Goal: Check status

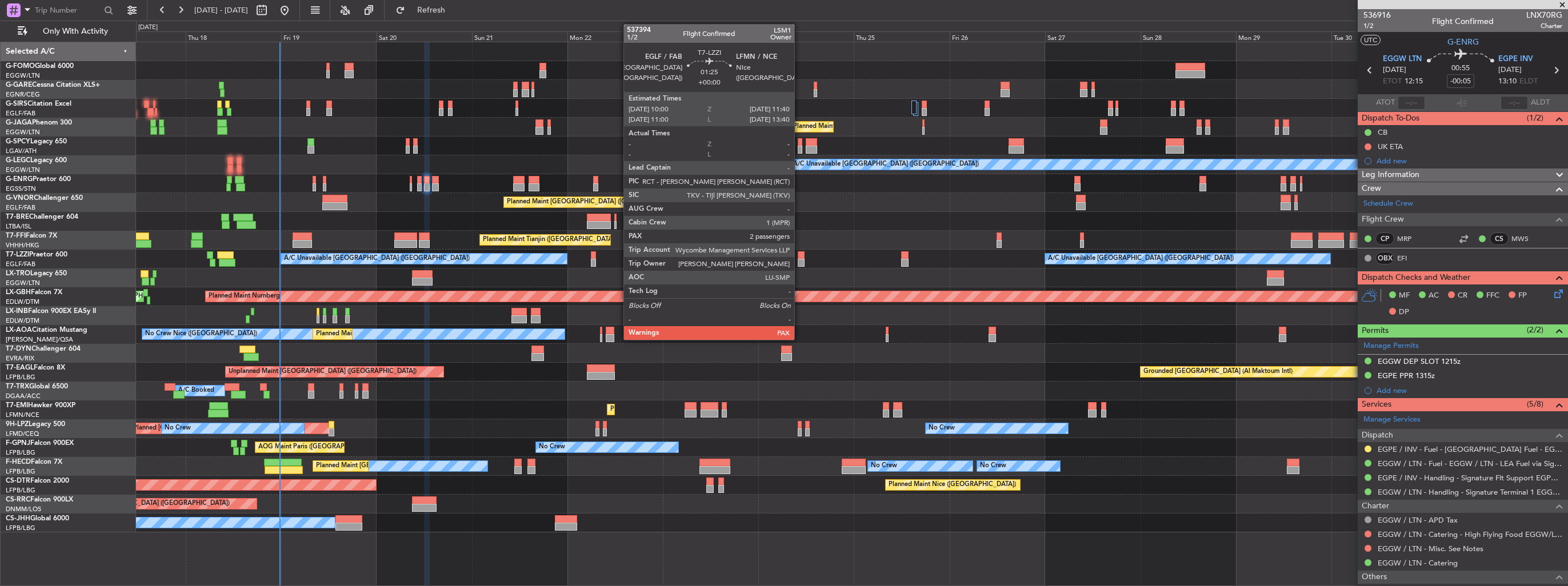
click at [799, 259] on div at bounding box center [801, 262] width 7 height 8
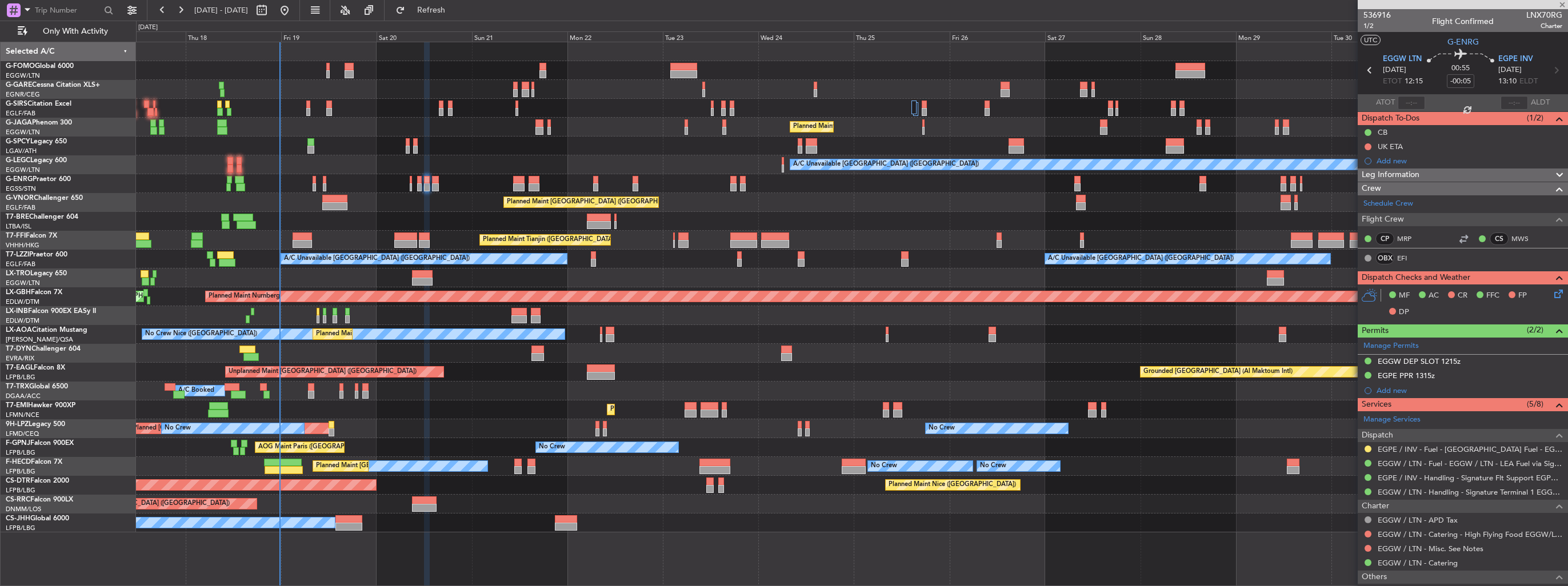
type input "2"
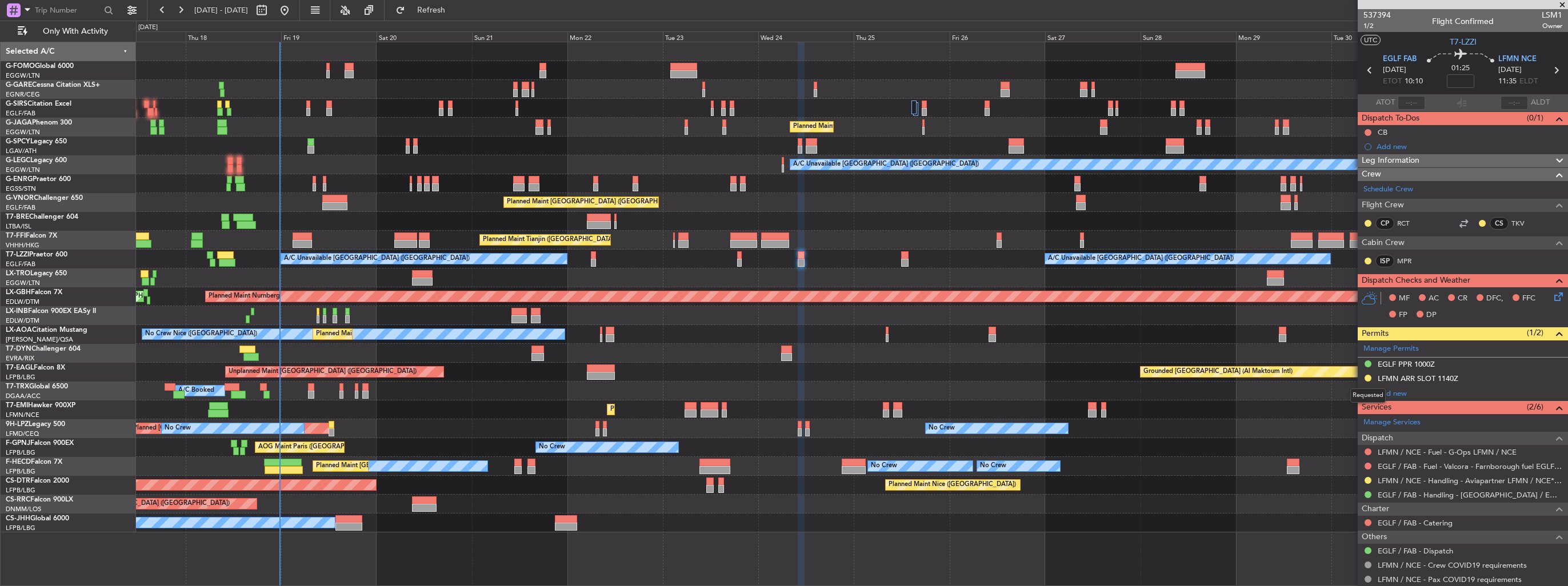
click at [1365, 376] on button at bounding box center [1368, 378] width 7 height 7
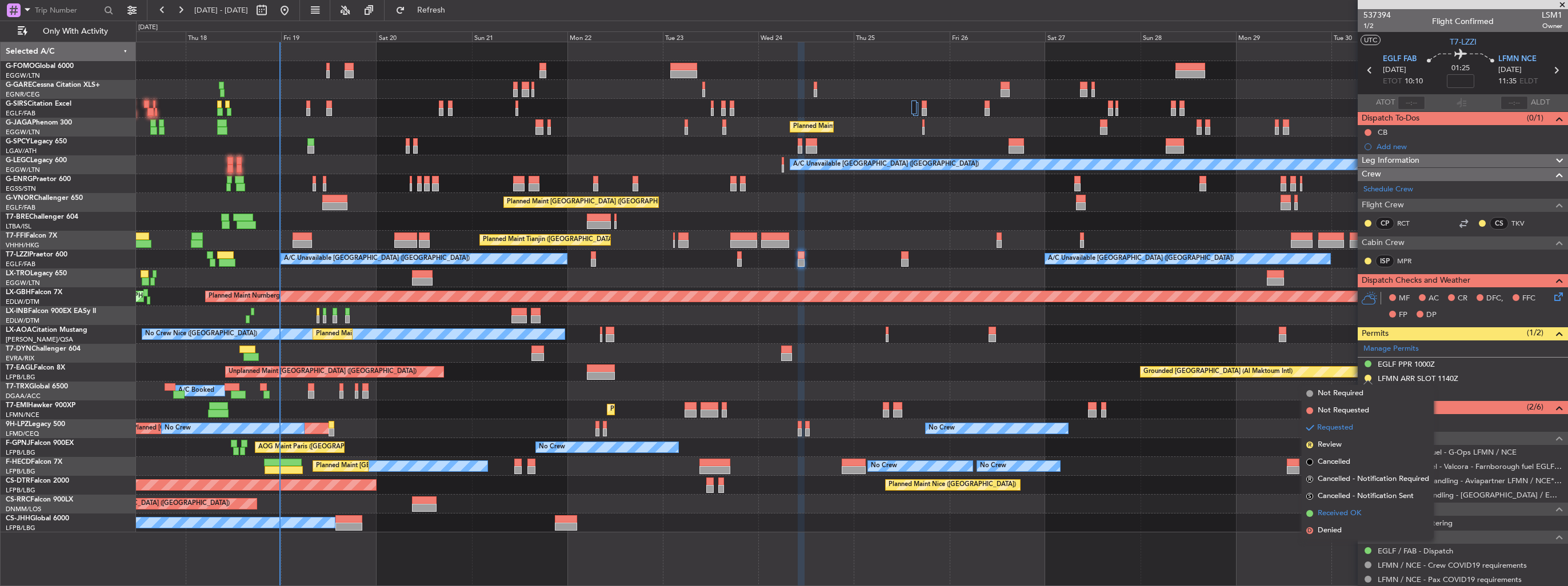
click at [1330, 508] on span "Received OK" at bounding box center [1339, 513] width 43 height 11
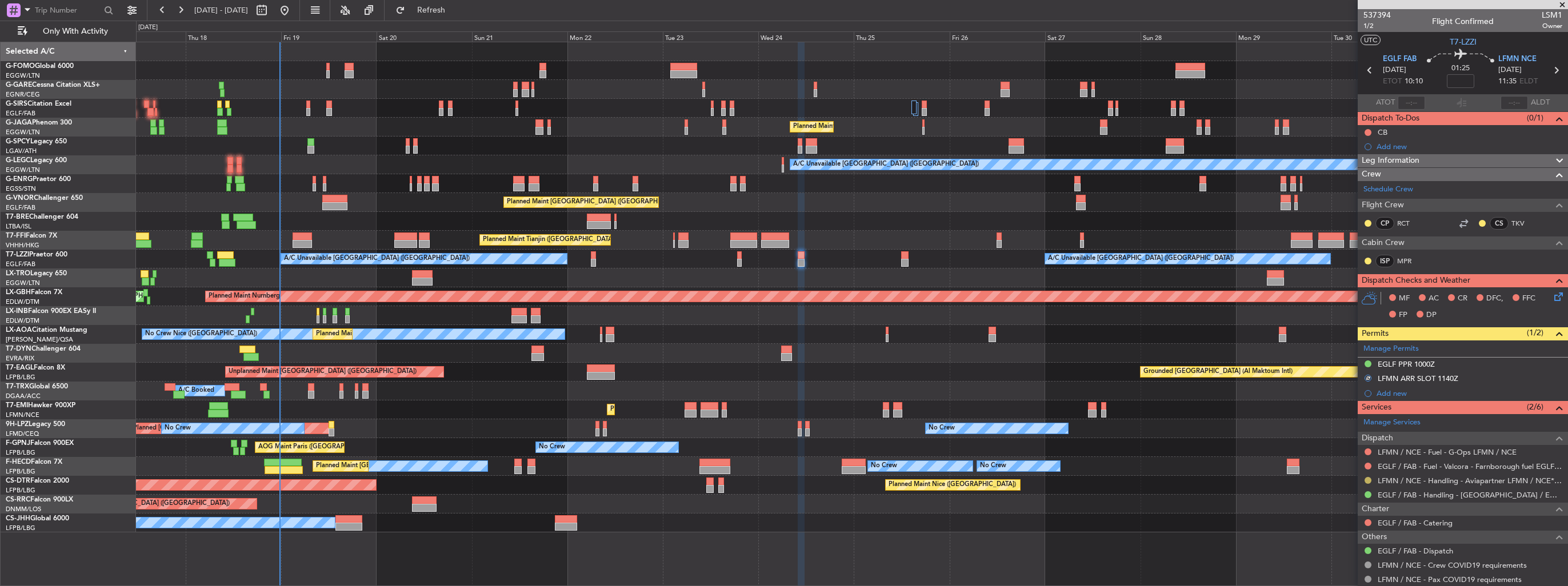
click at [1367, 478] on button at bounding box center [1368, 480] width 7 height 7
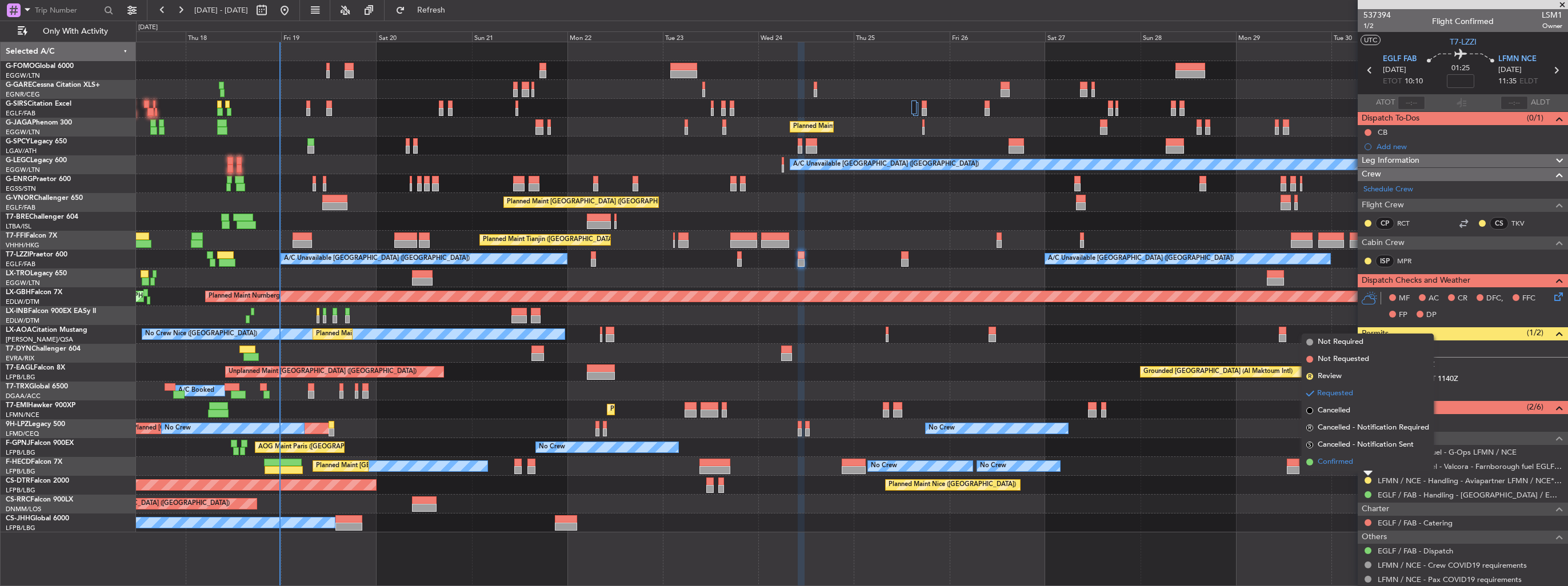
click at [1340, 461] on span "Confirmed" at bounding box center [1335, 462] width 35 height 11
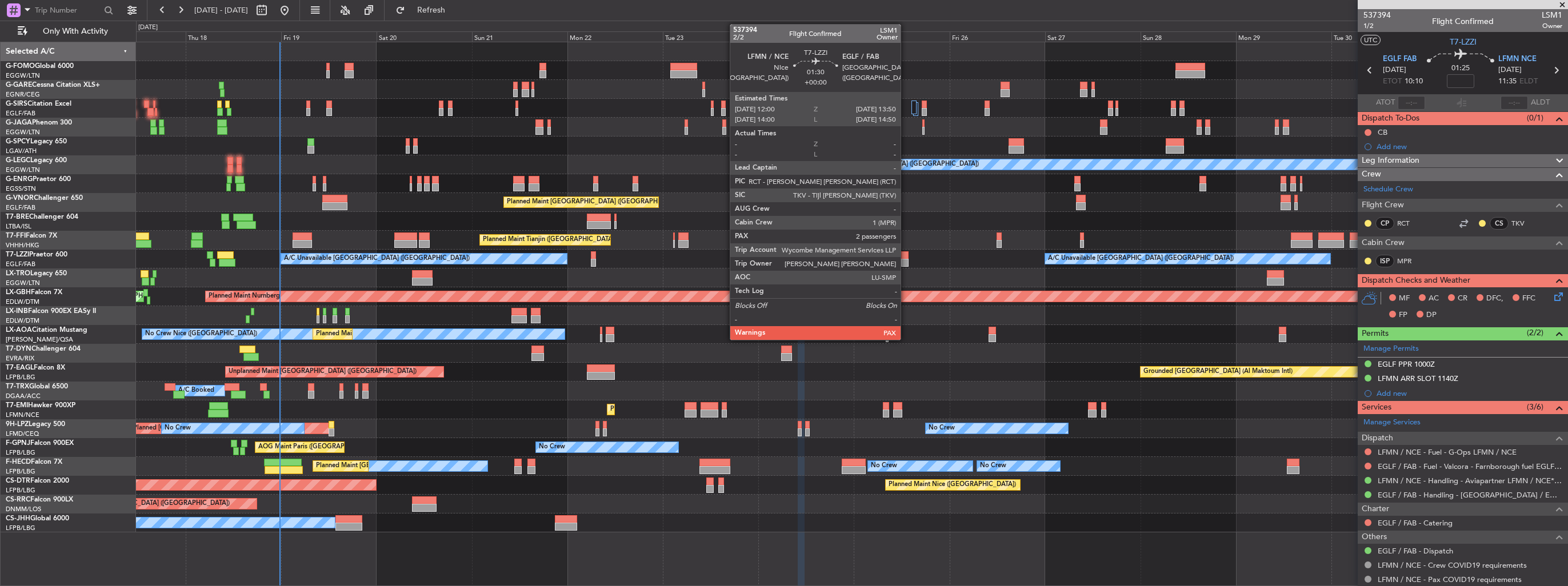
click at [906, 259] on div at bounding box center [905, 262] width 7 height 8
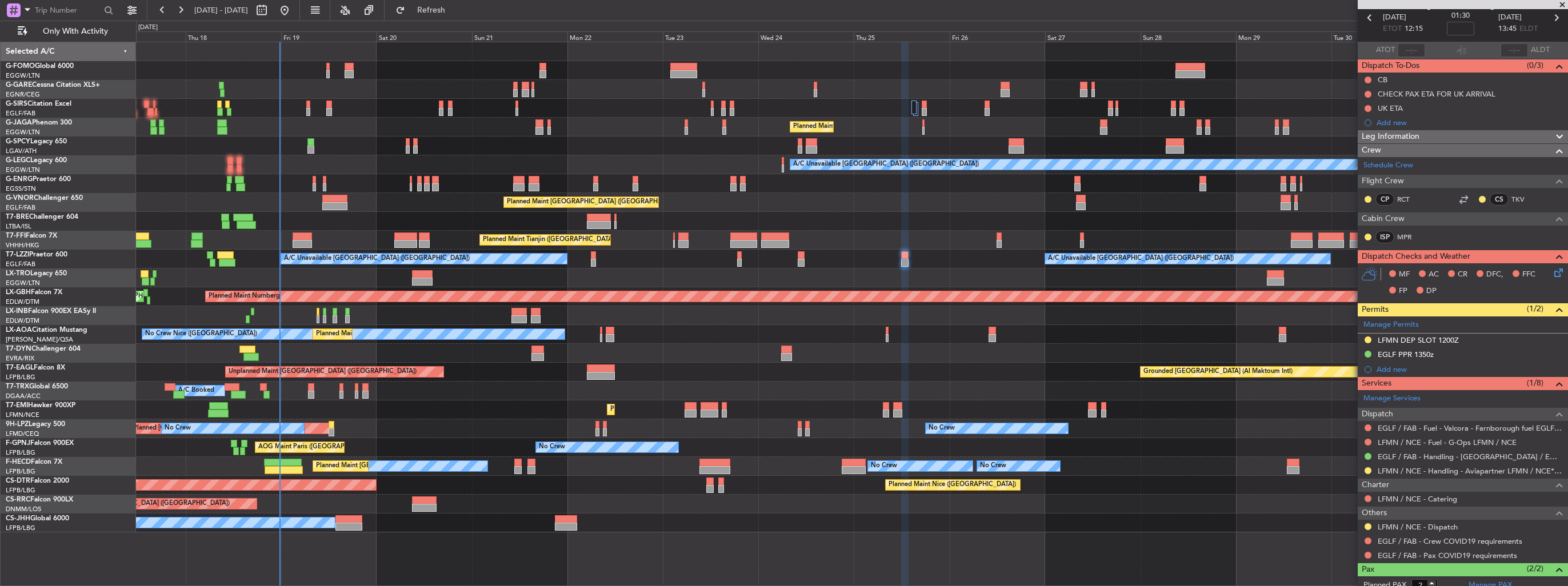
scroll to position [110, 0]
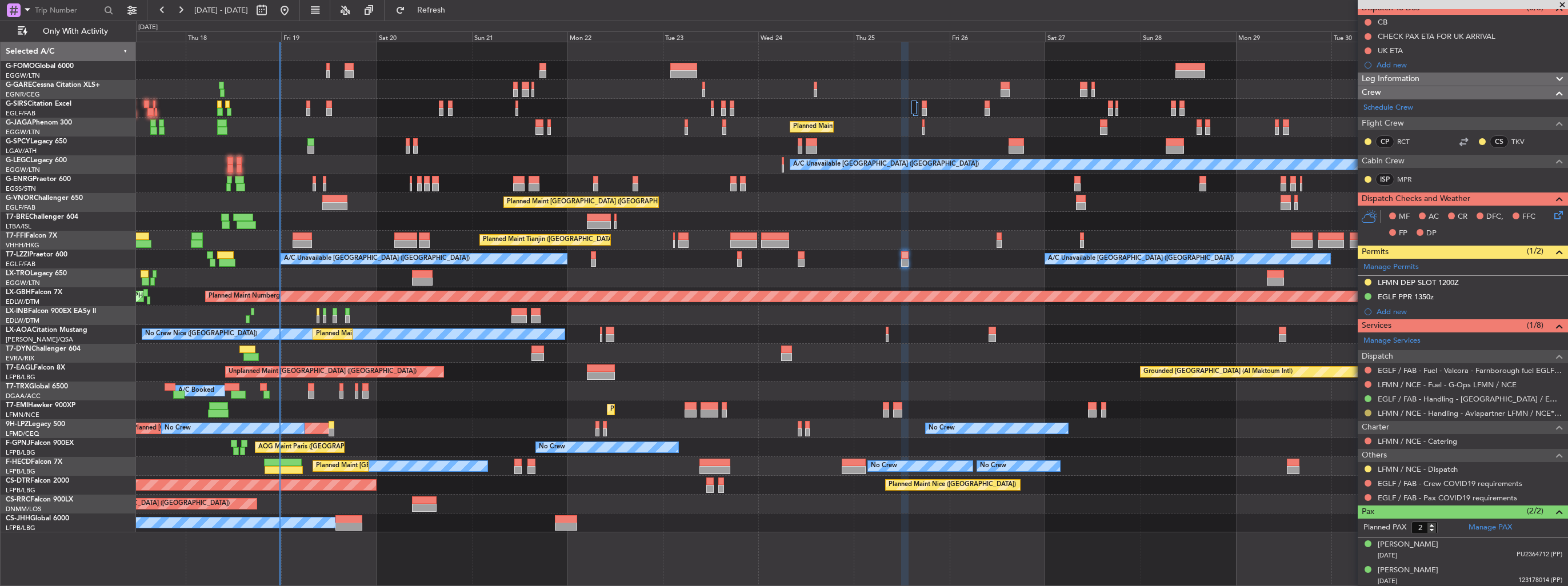
click at [1365, 412] on button at bounding box center [1368, 413] width 7 height 7
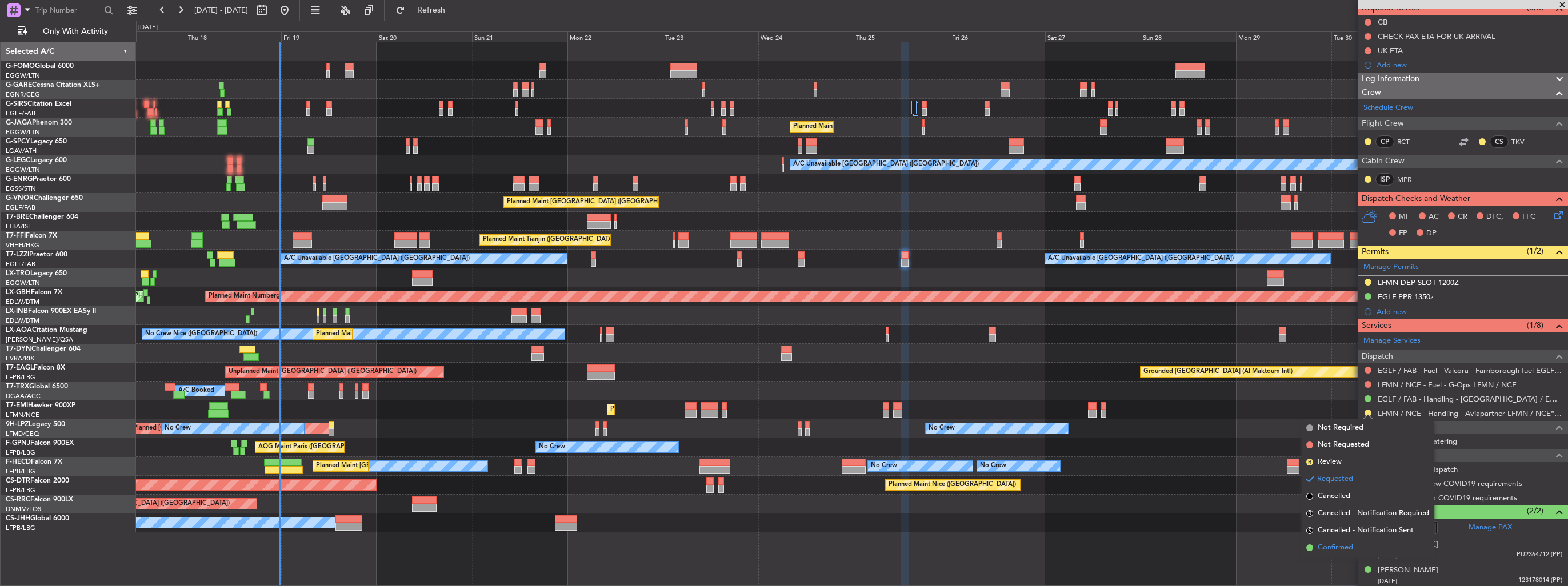
click at [1336, 545] on span "Confirmed" at bounding box center [1335, 547] width 35 height 11
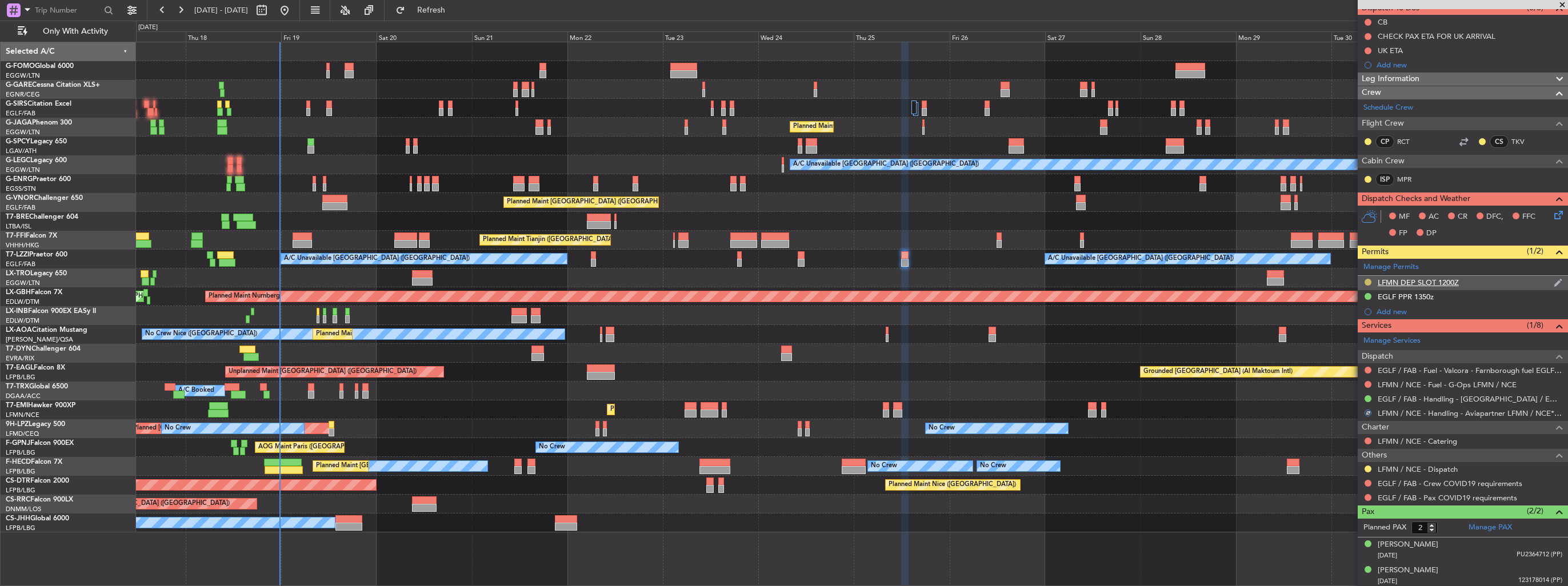
click at [1367, 281] on button at bounding box center [1368, 282] width 7 height 7
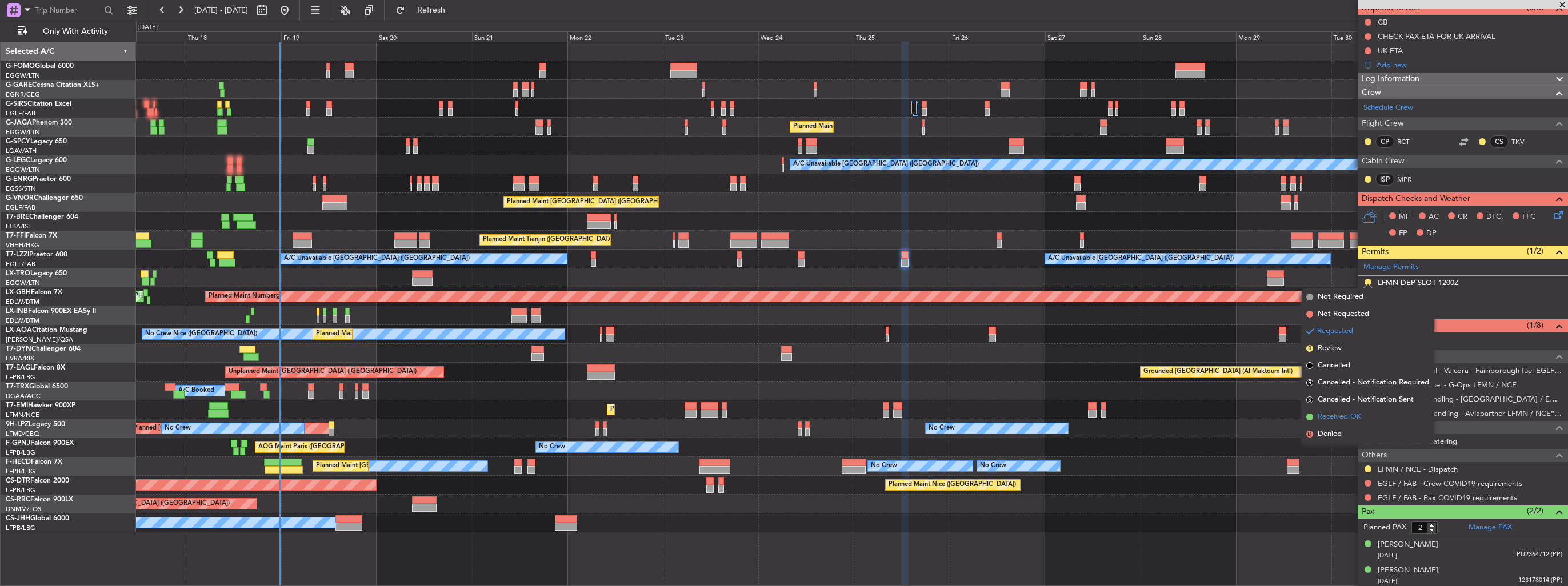
click at [1347, 416] on span "Received OK" at bounding box center [1339, 416] width 43 height 11
